Goal: Communication & Community: Participate in discussion

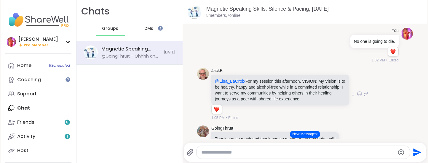
scroll to position [546, 0]
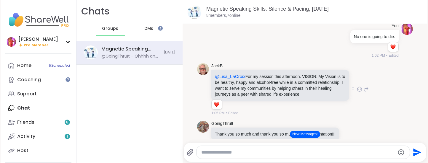
click at [366, 90] on icon at bounding box center [365, 89] width 5 height 7
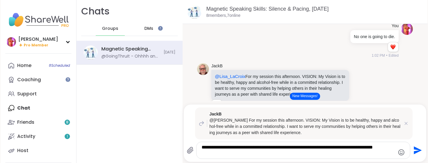
type textarea "**********"
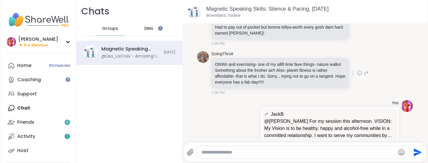
scroll to position [847, 0]
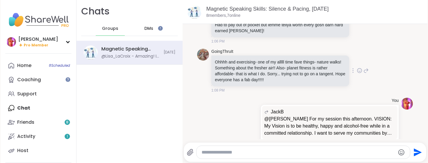
click at [359, 68] on icon at bounding box center [359, 71] width 5 height 6
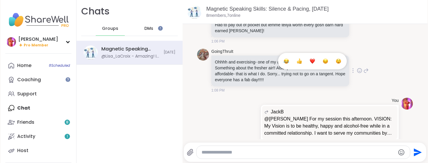
click at [313, 55] on button "Select Reaction: Heart" at bounding box center [312, 61] width 12 height 12
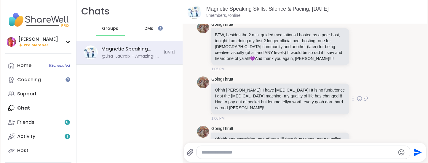
scroll to position [771, 0]
click at [359, 95] on icon at bounding box center [359, 98] width 5 height 6
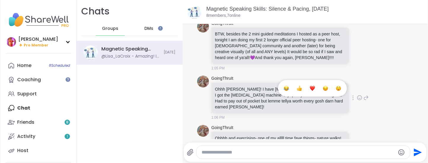
click at [314, 86] on div "Select Reaction: Heart" at bounding box center [312, 88] width 5 height 5
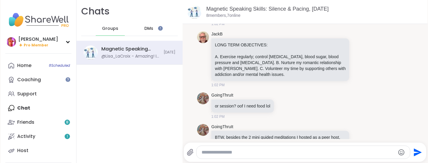
scroll to position [663, 0]
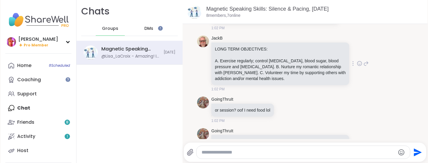
click at [359, 64] on icon at bounding box center [359, 64] width 5 height 6
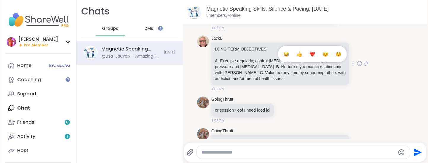
click at [312, 53] on div "Select Reaction: Heart" at bounding box center [312, 54] width 5 height 5
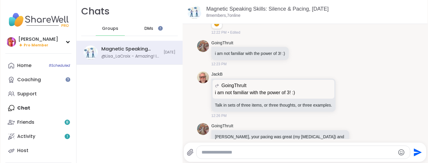
scroll to position [326, 0]
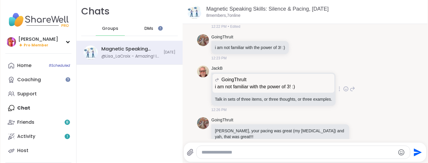
click at [348, 89] on icon at bounding box center [345, 89] width 5 height 6
click at [301, 81] on button "Select Reaction: Heart" at bounding box center [299, 80] width 12 height 12
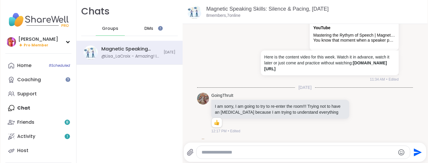
scroll to position [134, 0]
click at [34, 36] on div "[PERSON_NAME] Pro Member" at bounding box center [38, 42] width 66 height 14
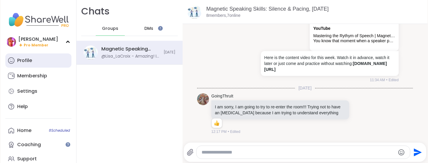
click at [31, 59] on div "Profile" at bounding box center [24, 60] width 15 height 7
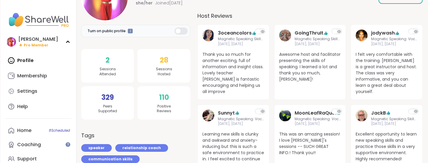
scroll to position [96, 0]
